Goal: Navigation & Orientation: Find specific page/section

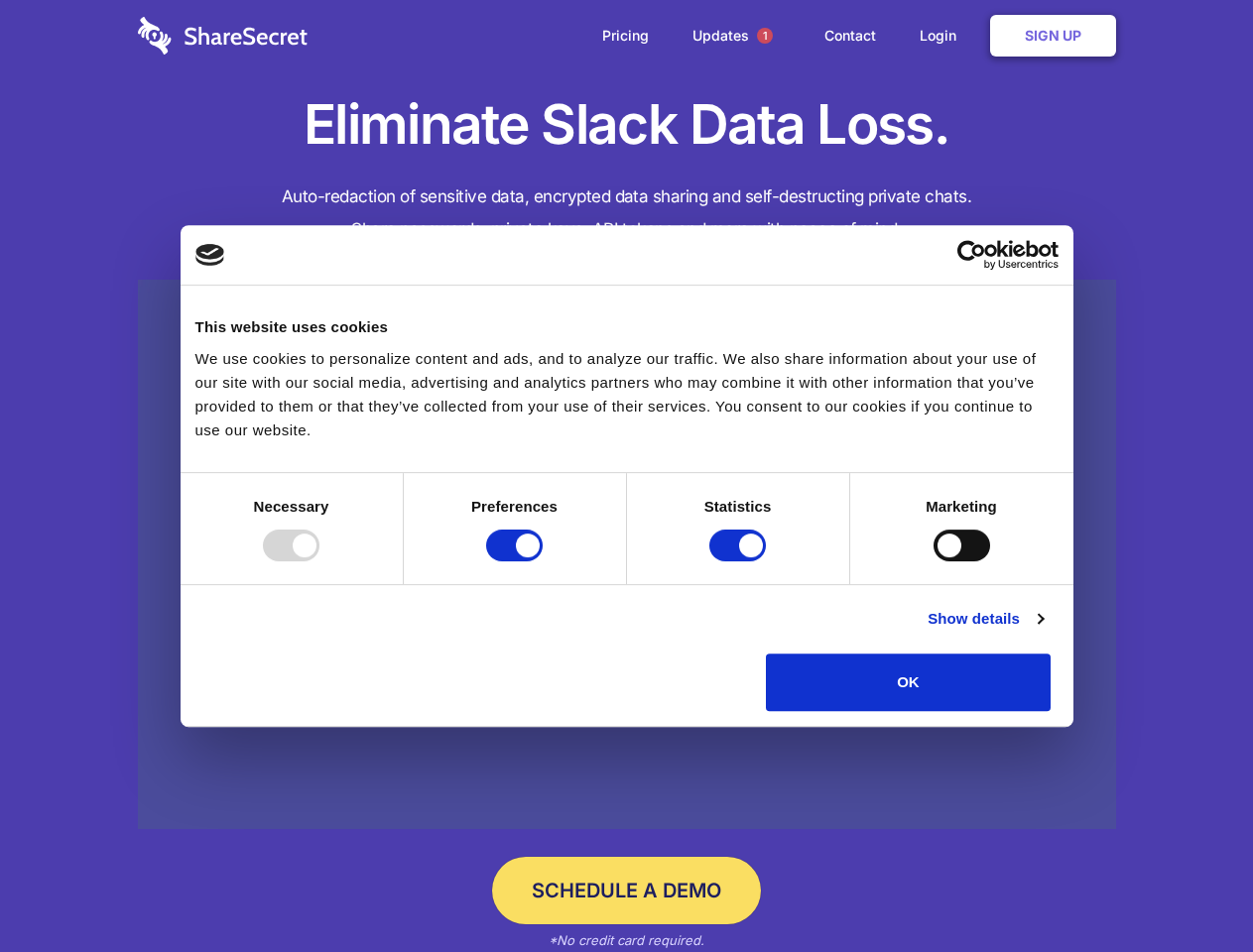
click at [319, 561] on div at bounding box center [291, 546] width 57 height 32
click at [543, 561] on input "Preferences" at bounding box center [514, 546] width 57 height 32
checkbox input "false"
click at [740, 561] on input "Statistics" at bounding box center [737, 546] width 57 height 32
checkbox input "false"
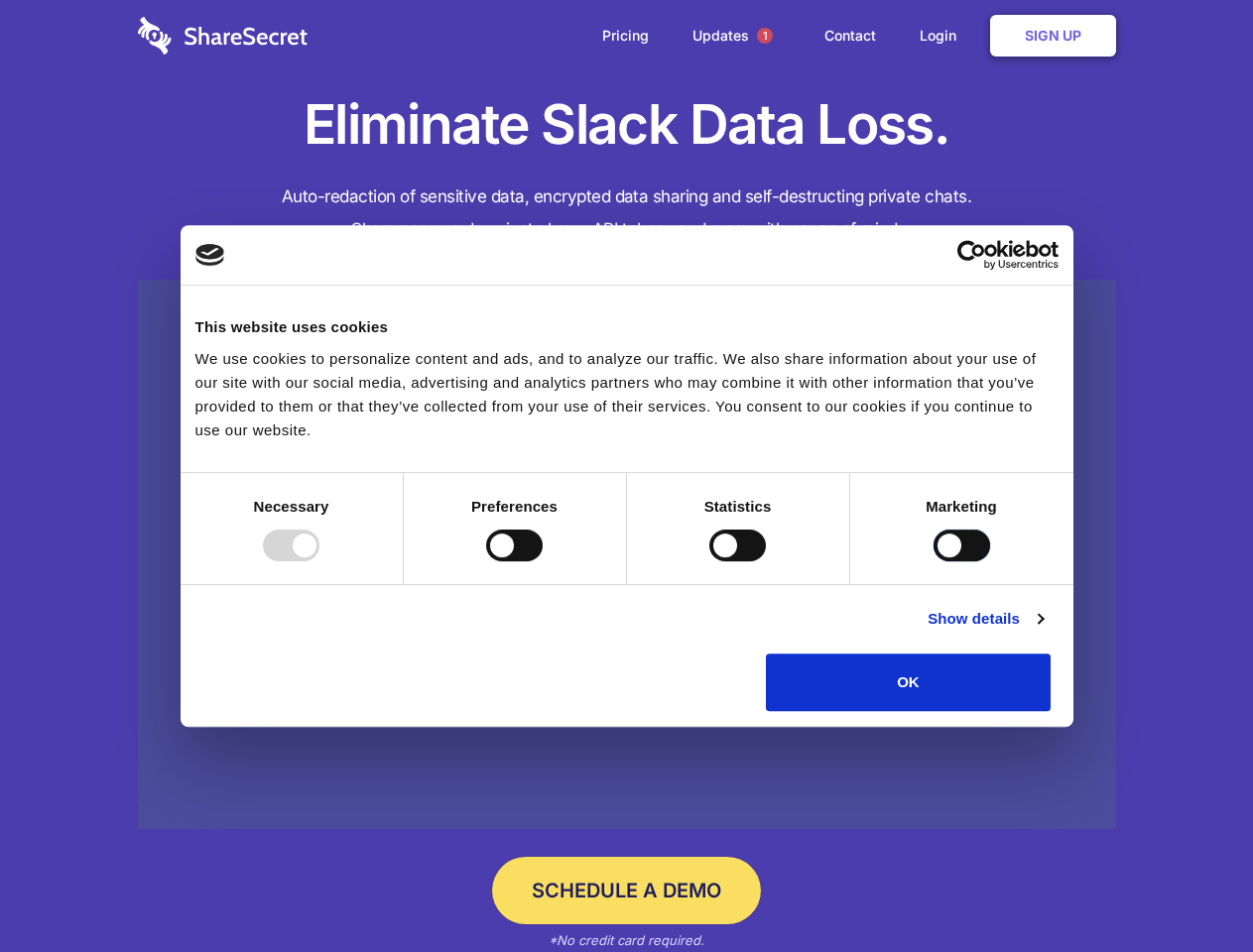
click at [933, 561] on input "Marketing" at bounding box center [961, 546] width 57 height 32
checkbox input "true"
click at [1042, 631] on link "Show details" at bounding box center [984, 619] width 115 height 24
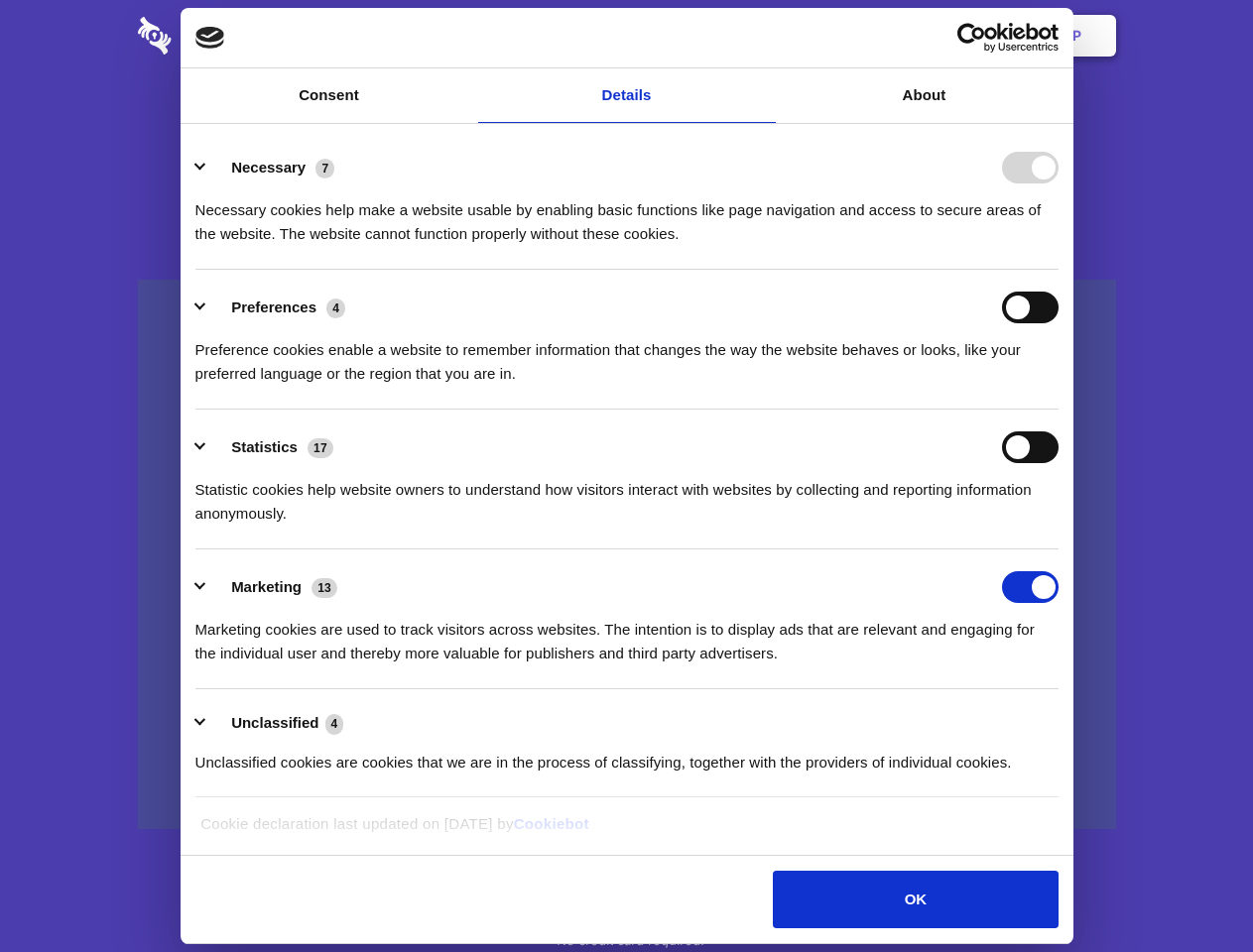
click at [1058, 270] on li "Necessary 7 Necessary cookies help make a website usable by enabling basic func…" at bounding box center [626, 200] width 863 height 140
click at [764, 36] on span "1" at bounding box center [765, 36] width 16 height 16
